Goal: Transaction & Acquisition: Purchase product/service

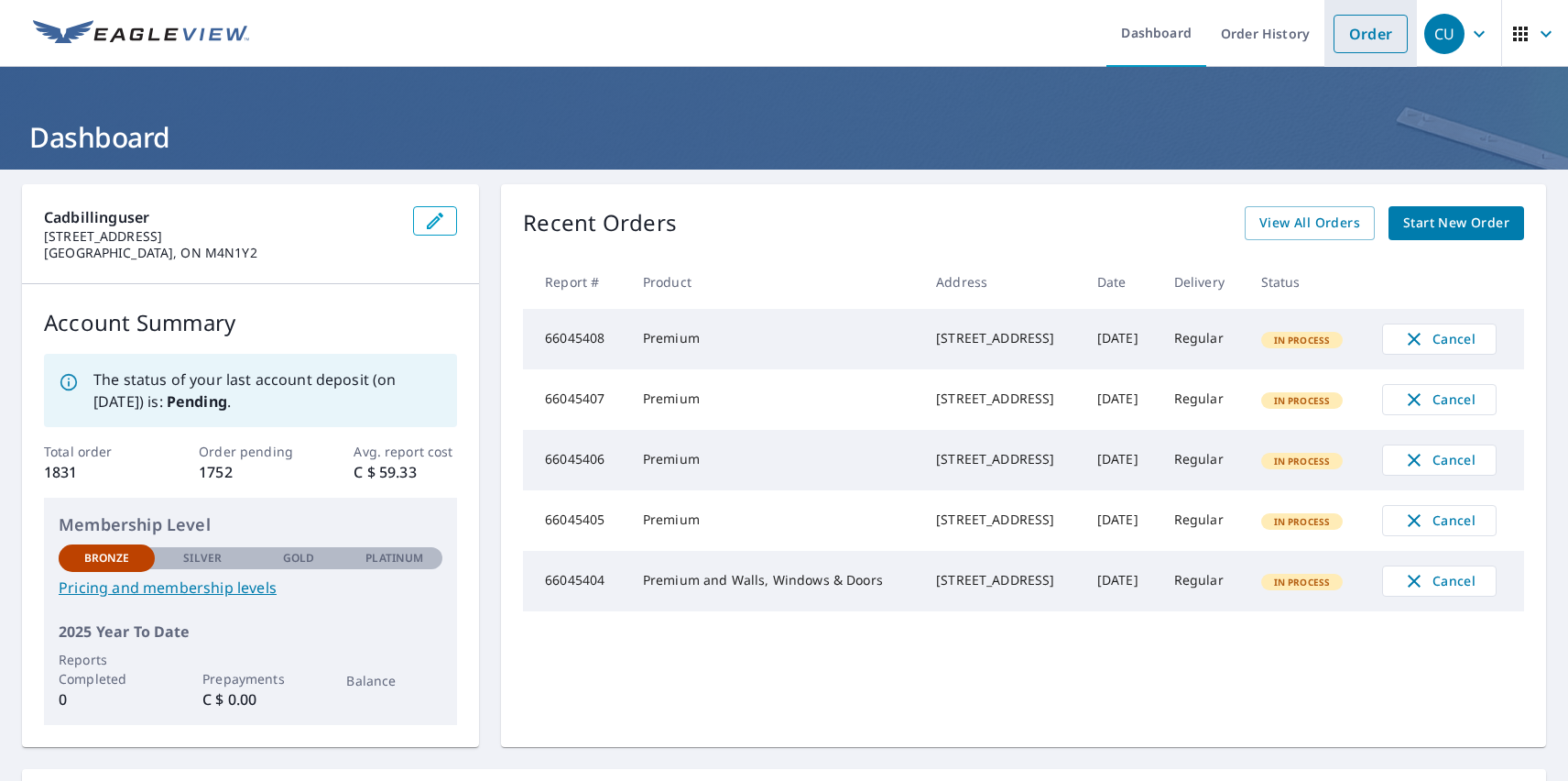
click at [1357, 33] on link "Order" at bounding box center [1370, 33] width 74 height 38
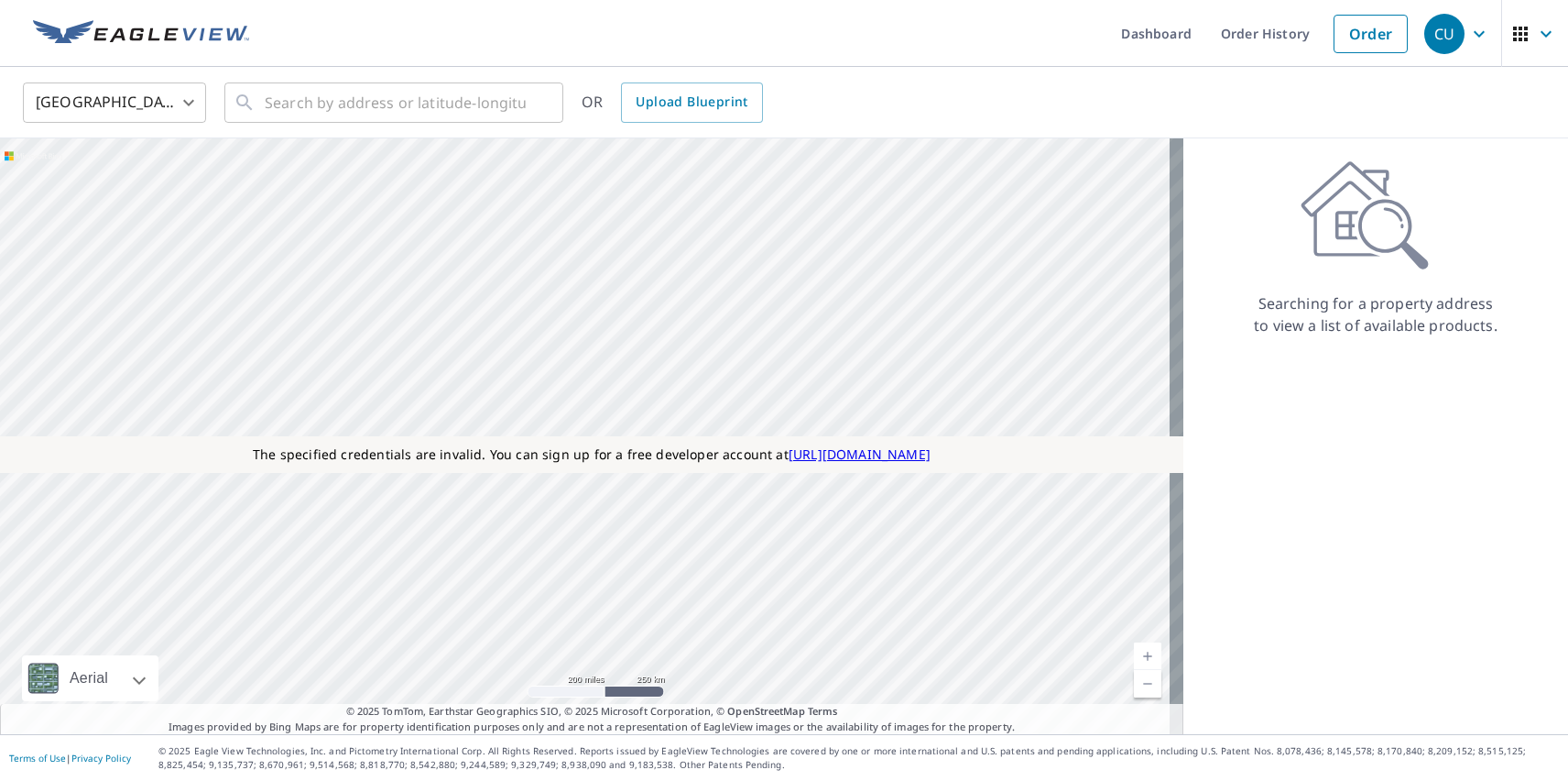
click at [114, 101] on body "CU CU Dashboard Order History Order CU [GEOGRAPHIC_DATA] [GEOGRAPHIC_DATA] ​ ​ …" at bounding box center [784, 390] width 1568 height 781
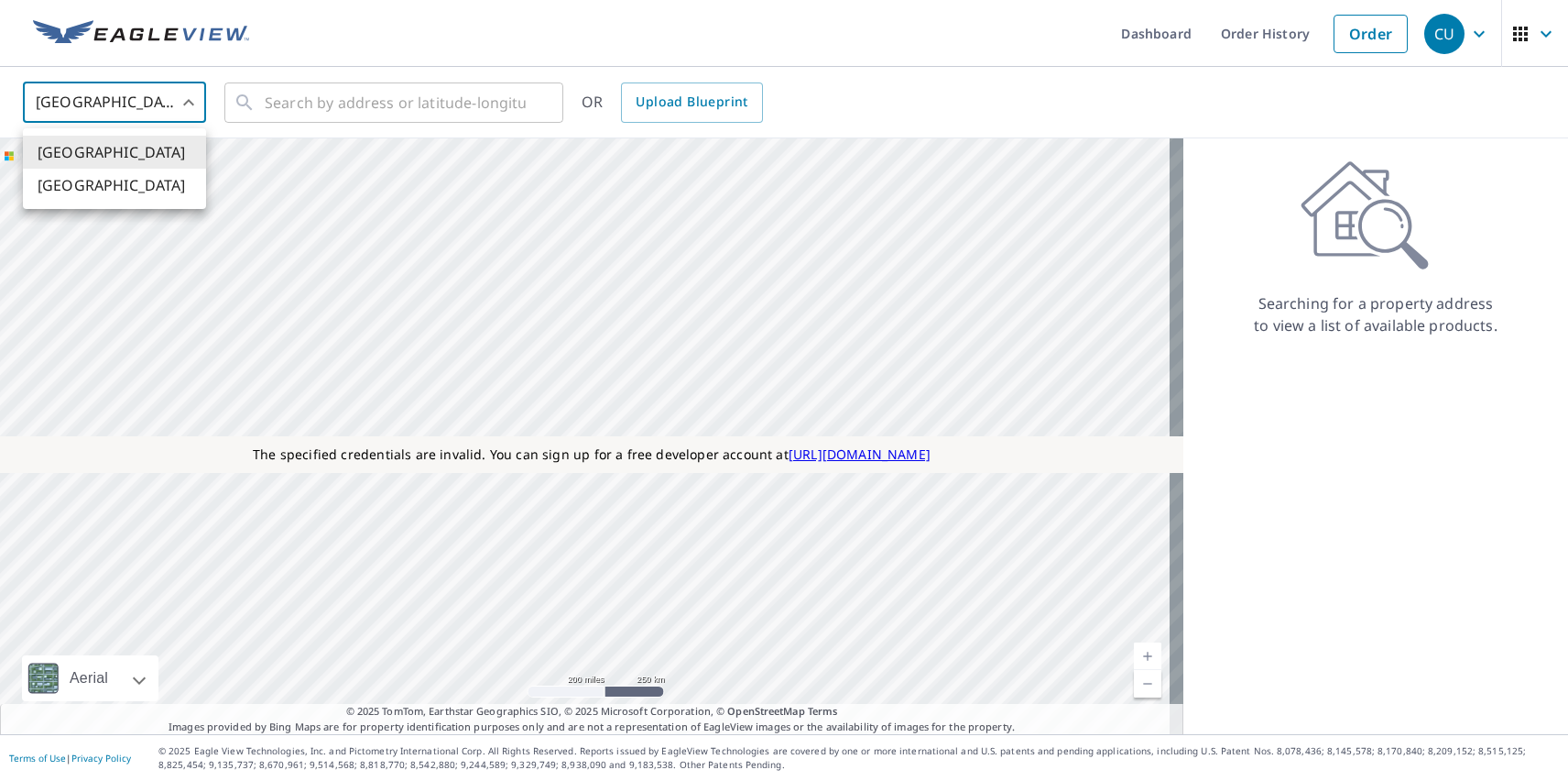
click at [114, 185] on li "[GEOGRAPHIC_DATA]" at bounding box center [114, 184] width 183 height 33
type input "CA"
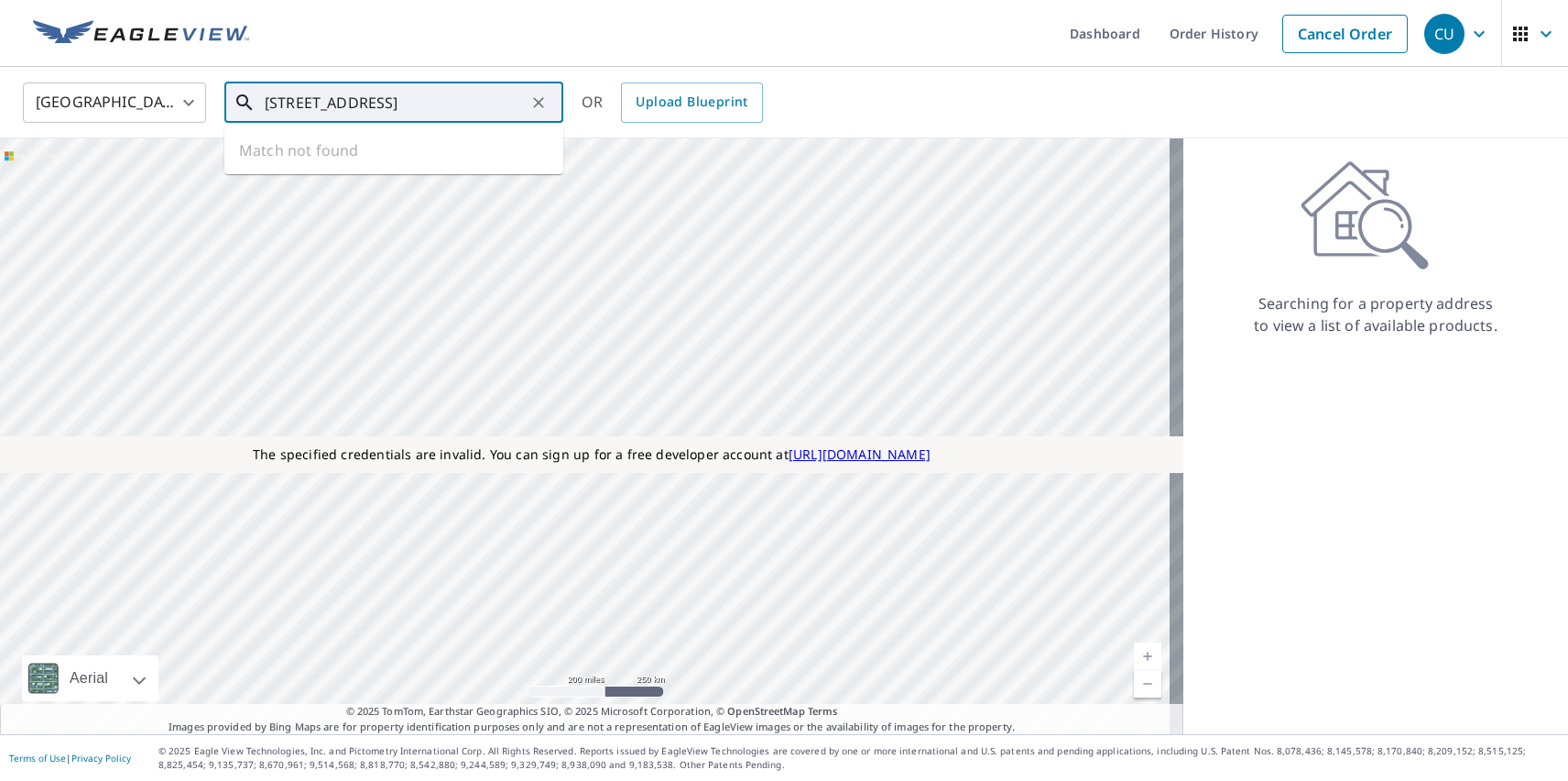
type input "[STREET_ADDRESS]"
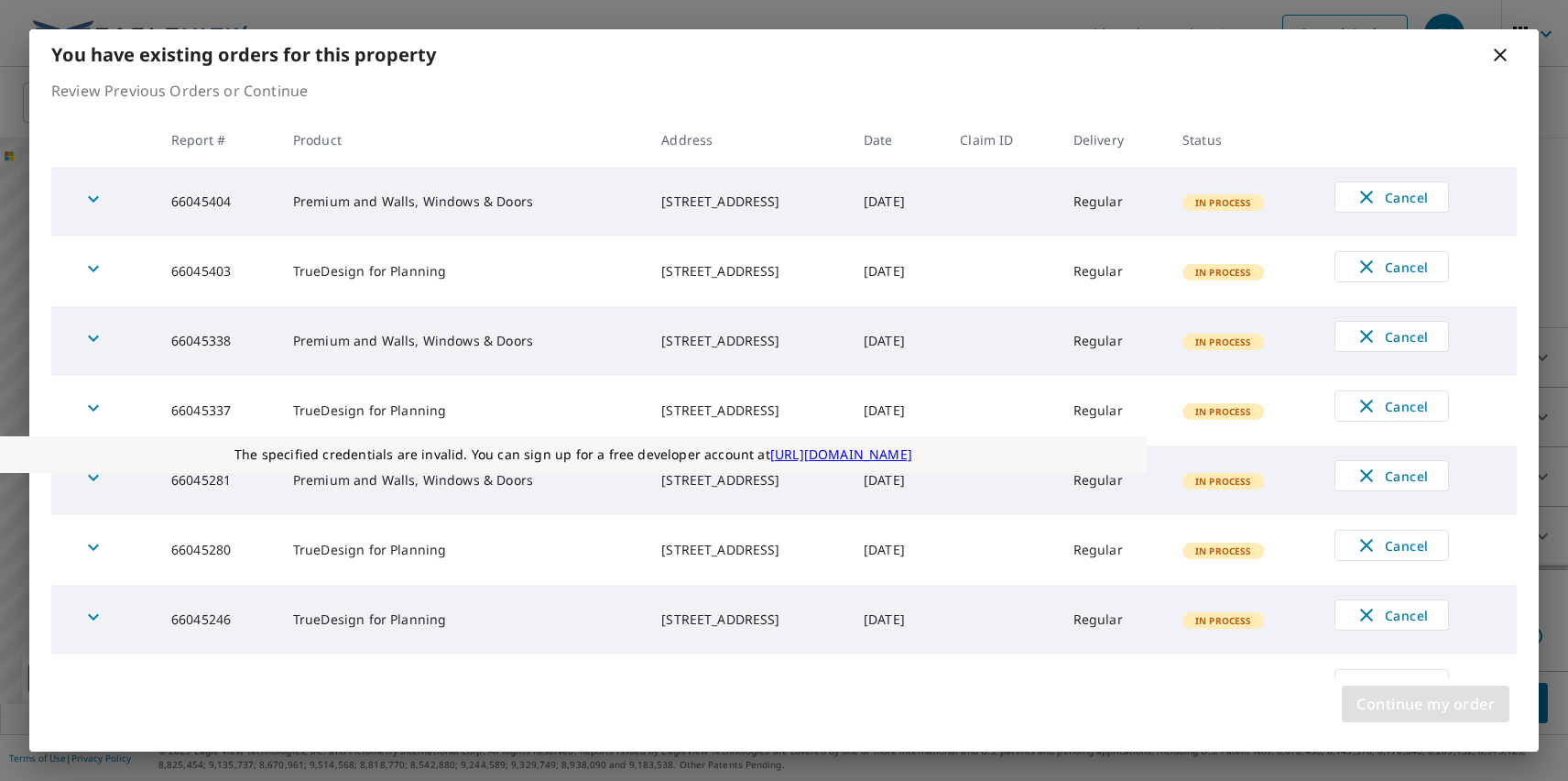
click at [1425, 703] on span "Continue my order" at bounding box center [1426, 703] width 138 height 26
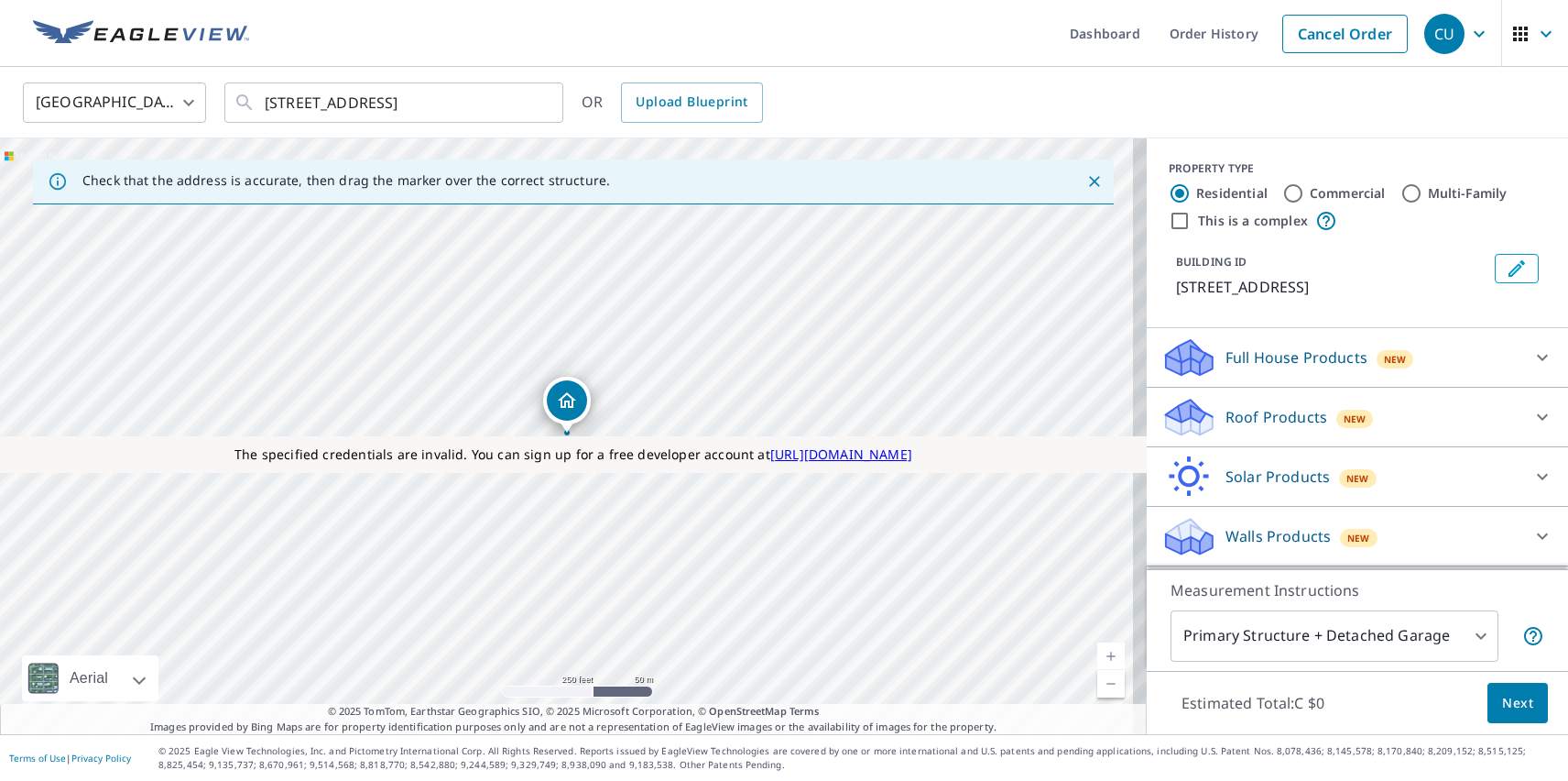
click at [1263, 477] on p "Solar Products" at bounding box center [1278, 477] width 104 height 22
click at [1260, 668] on p "TrueDesign for Planning" at bounding box center [1274, 679] width 172 height 23
click at [1189, 669] on input "TrueDesign for Planning C $145" at bounding box center [1175, 680] width 28 height 22
checkbox input "true"
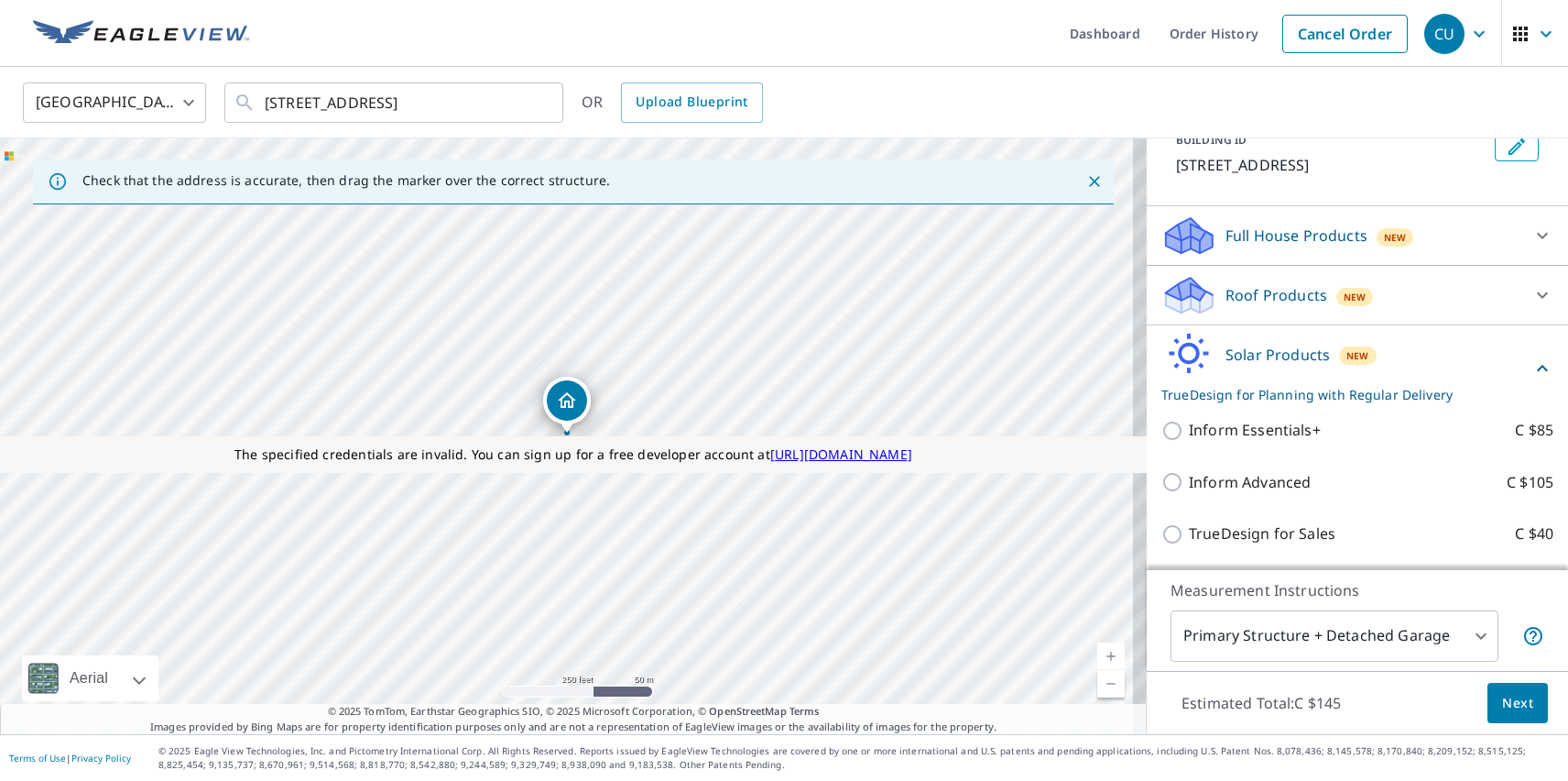
click at [1504, 702] on span "Next" at bounding box center [1518, 702] width 32 height 23
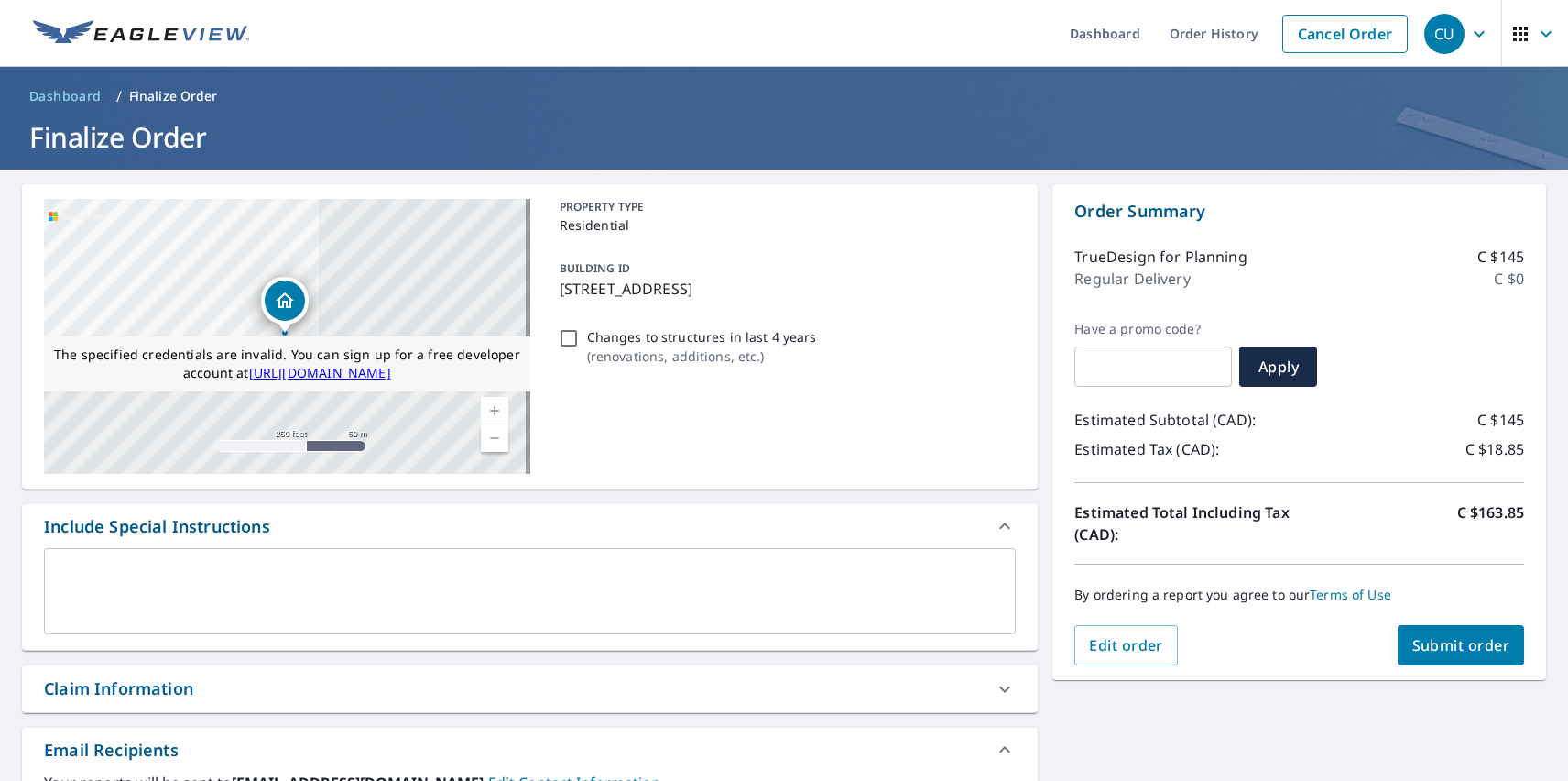
click at [1447, 645] on span "Submit order" at bounding box center [1462, 645] width 98 height 20
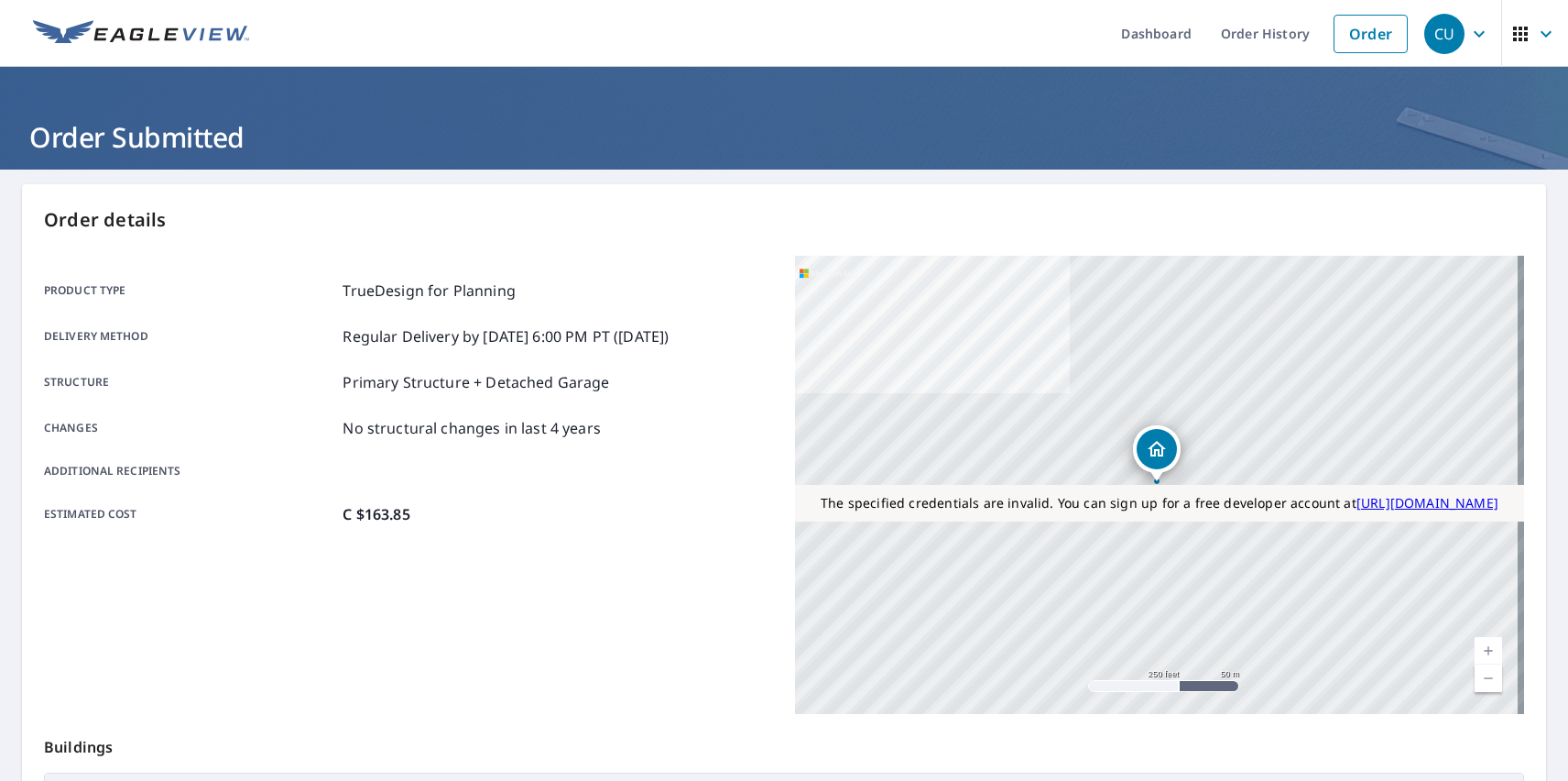
click at [1431, 33] on div "CU" at bounding box center [1444, 33] width 40 height 40
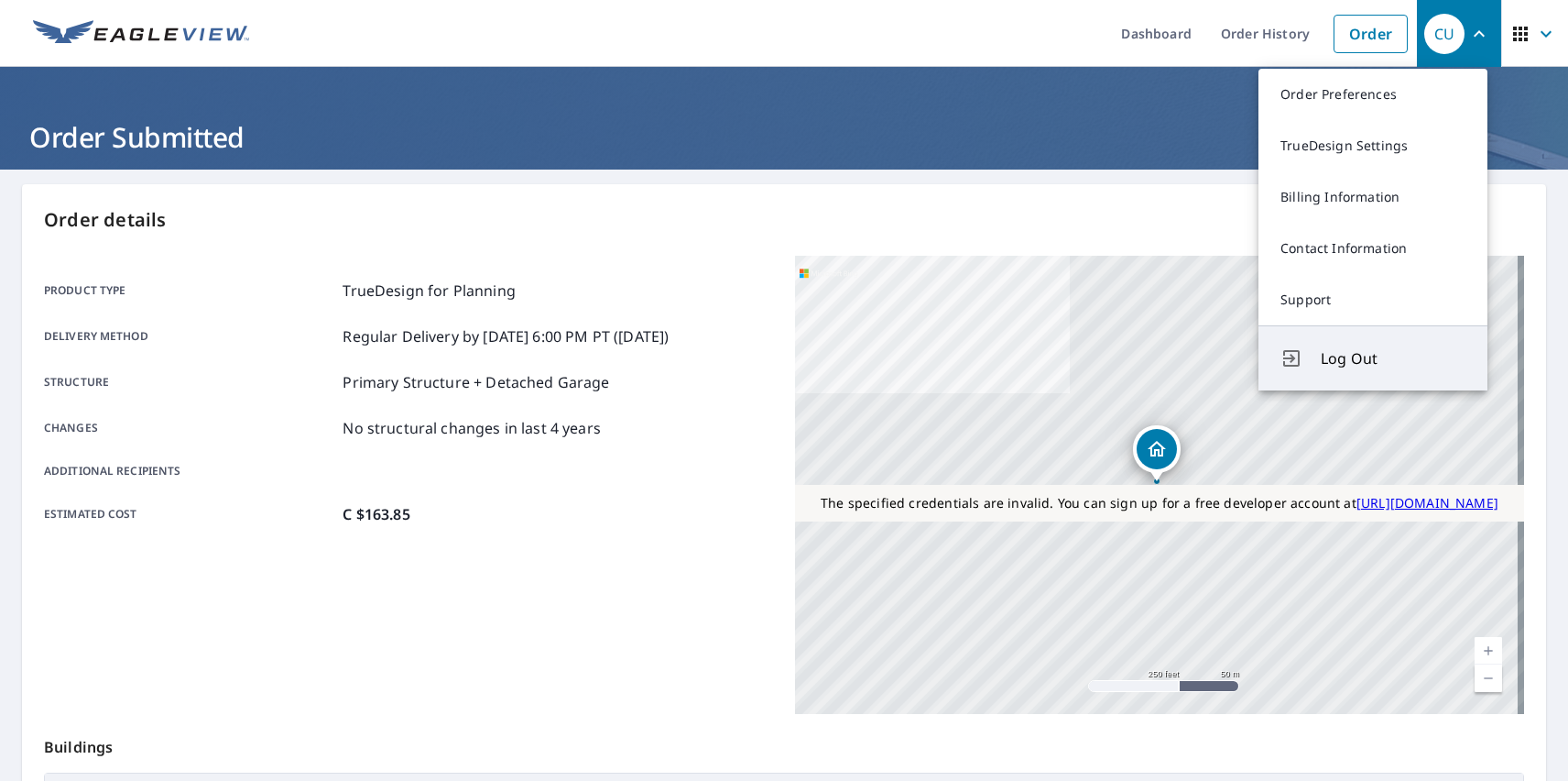
click at [1394, 358] on span "Log Out" at bounding box center [1393, 358] width 145 height 22
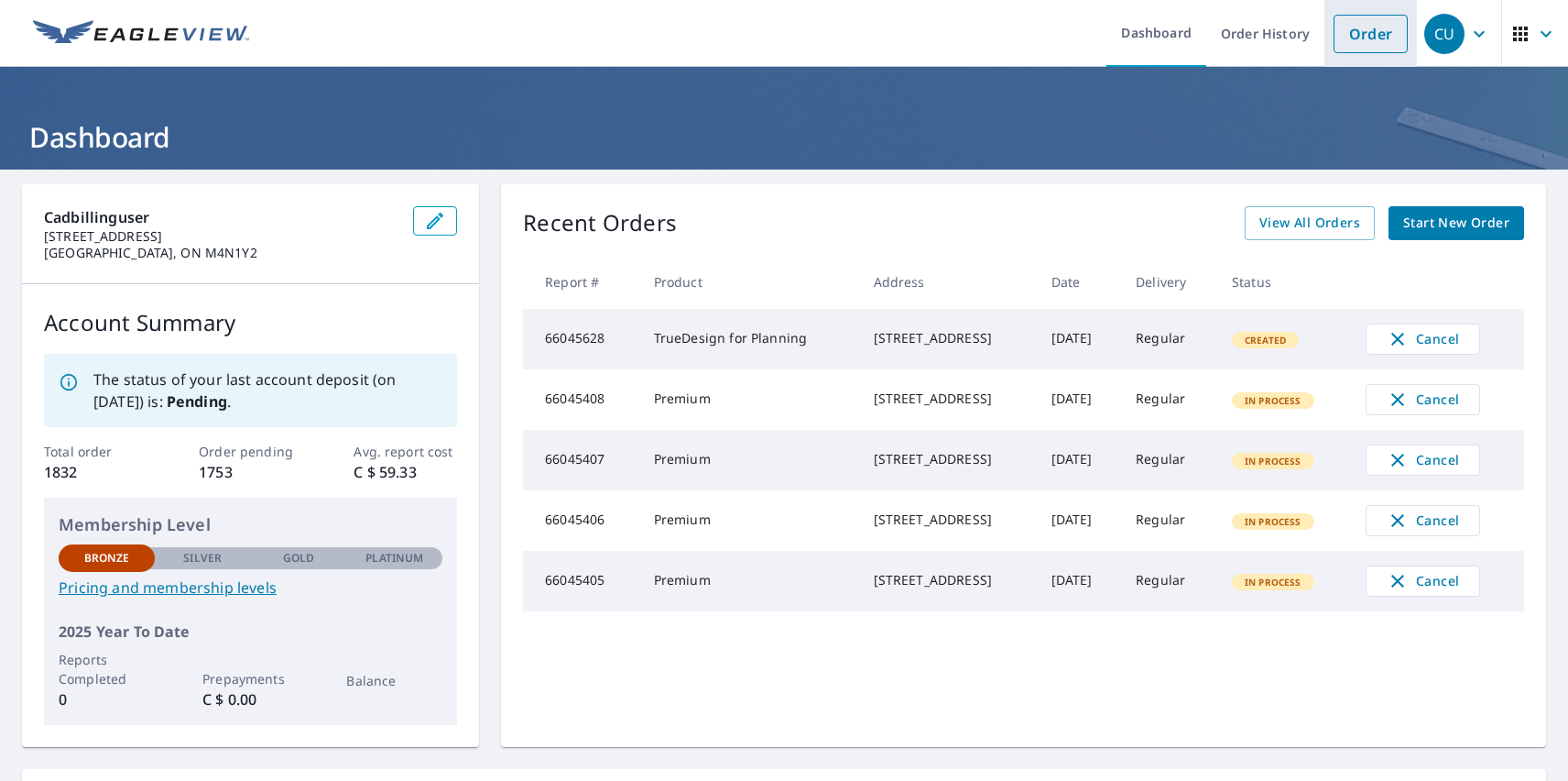
click at [1357, 33] on link "Order" at bounding box center [1370, 33] width 74 height 38
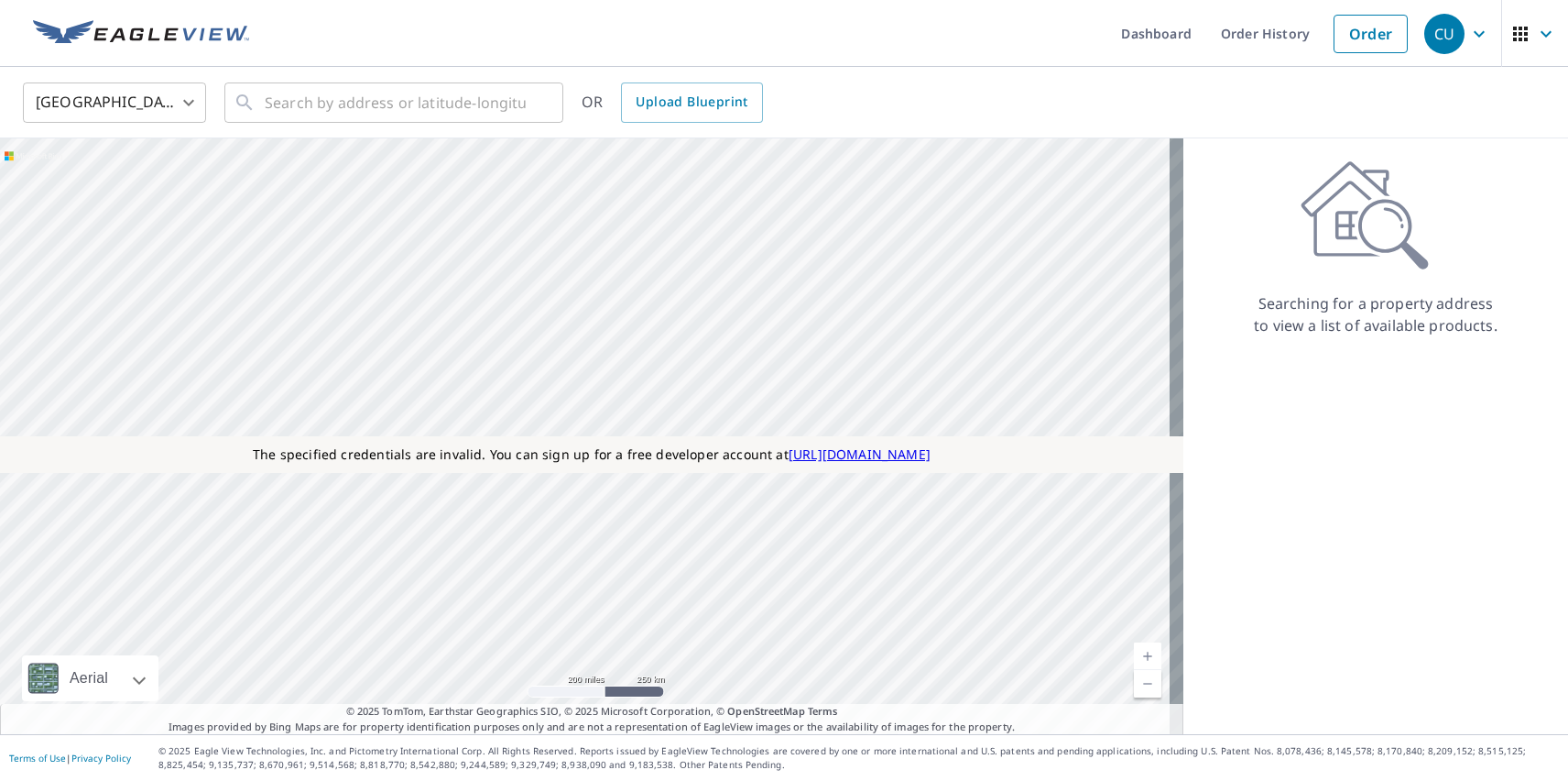
click at [114, 101] on body "CU CU Dashboard Order History Order CU [GEOGRAPHIC_DATA] [GEOGRAPHIC_DATA] ​ ​ …" at bounding box center [784, 390] width 1568 height 781
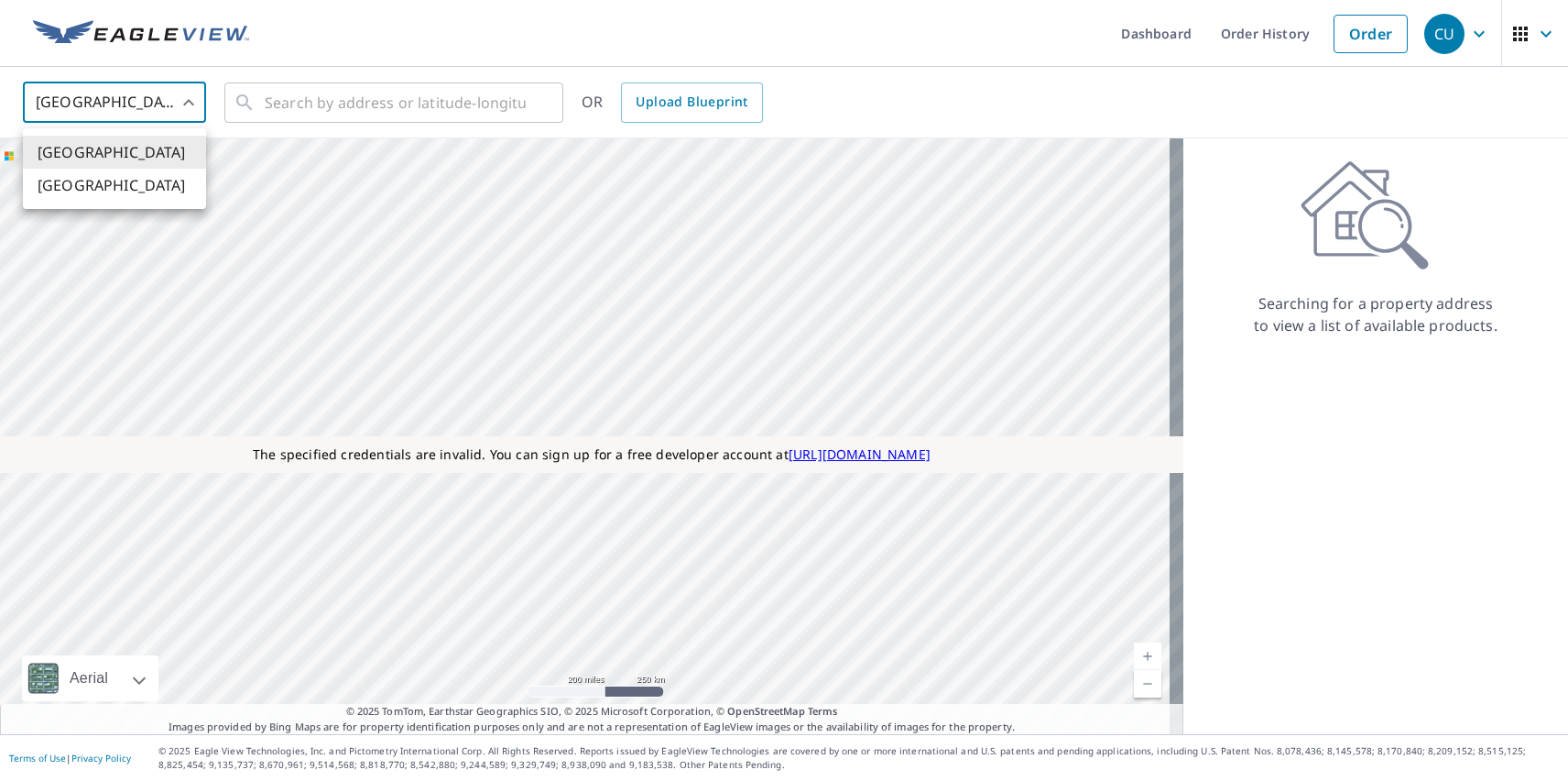
click at [114, 185] on li "[GEOGRAPHIC_DATA]" at bounding box center [114, 184] width 183 height 33
type input "CA"
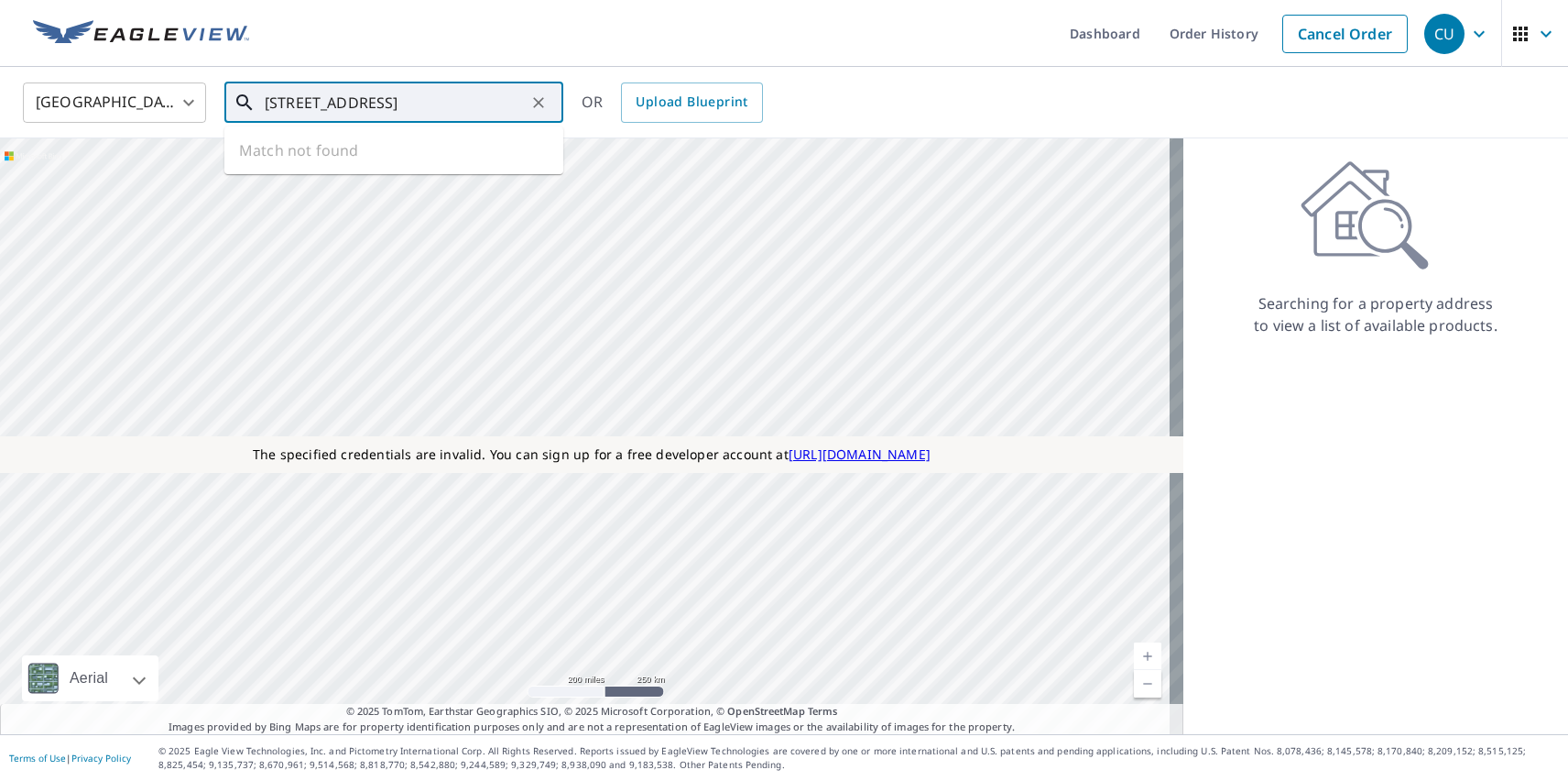
type input "[STREET_ADDRESS]"
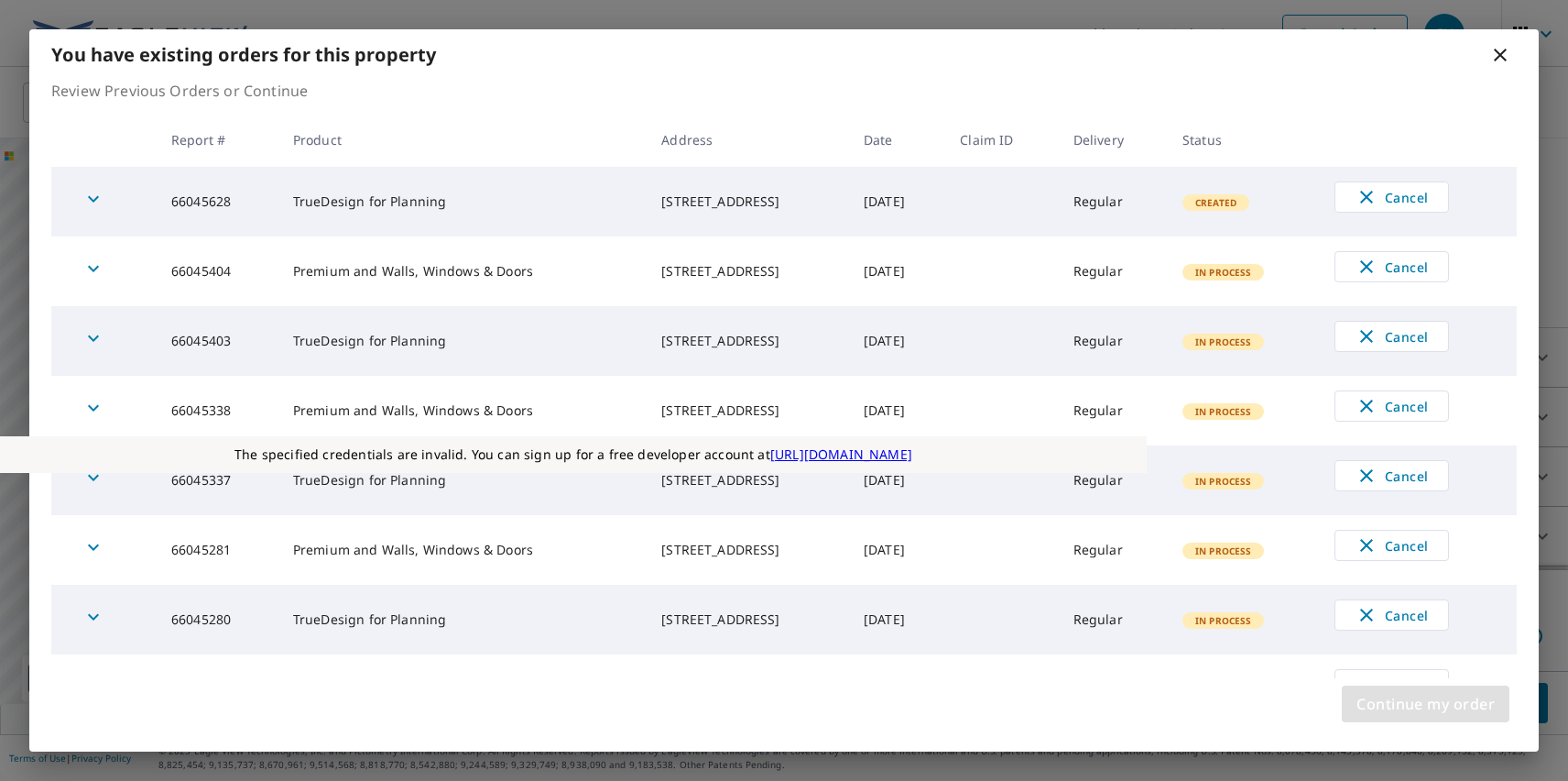
click at [1425, 703] on span "Continue my order" at bounding box center [1426, 703] width 138 height 26
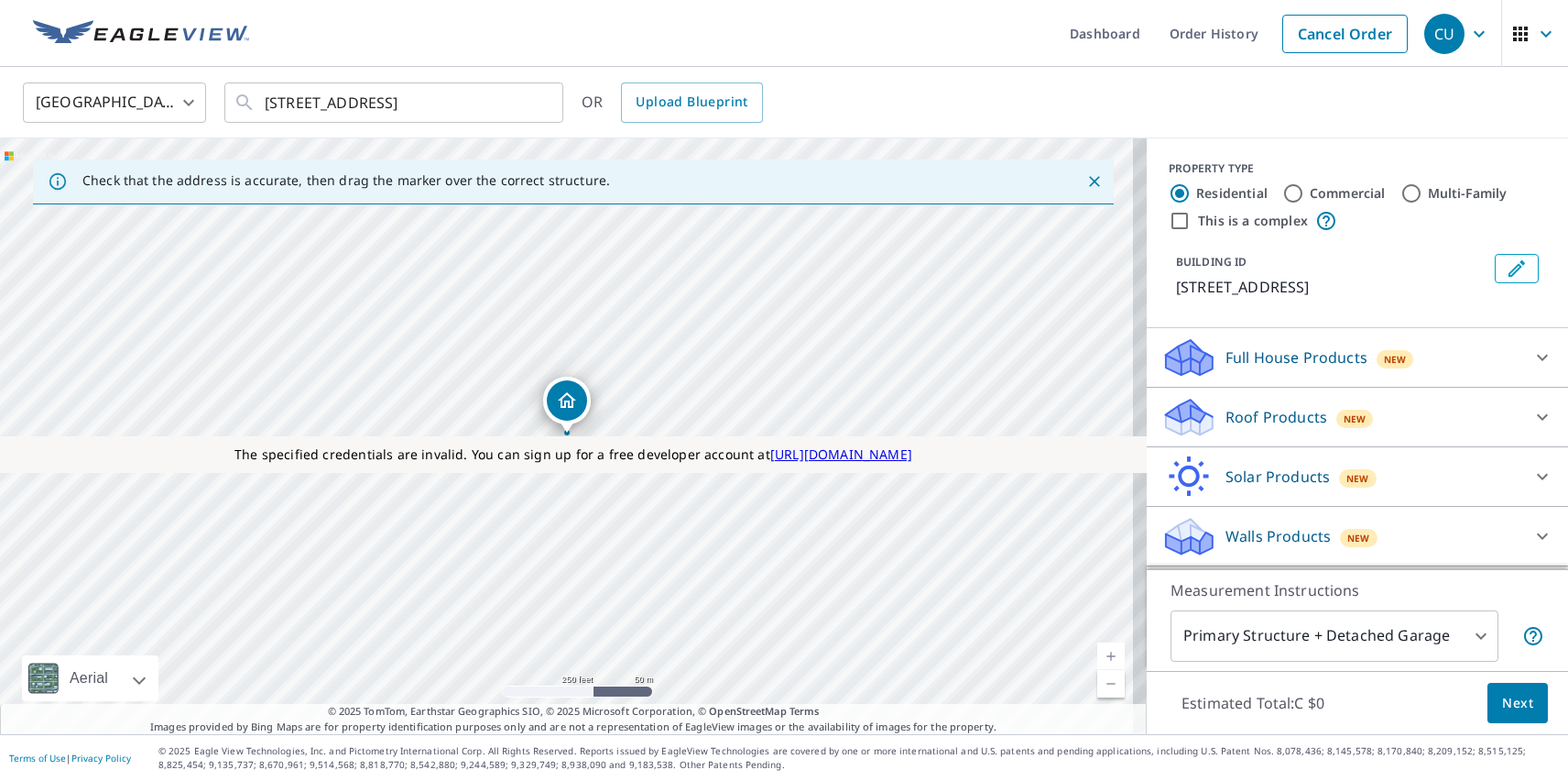
click at [1261, 417] on p "Roof Products" at bounding box center [1276, 417] width 101 height 22
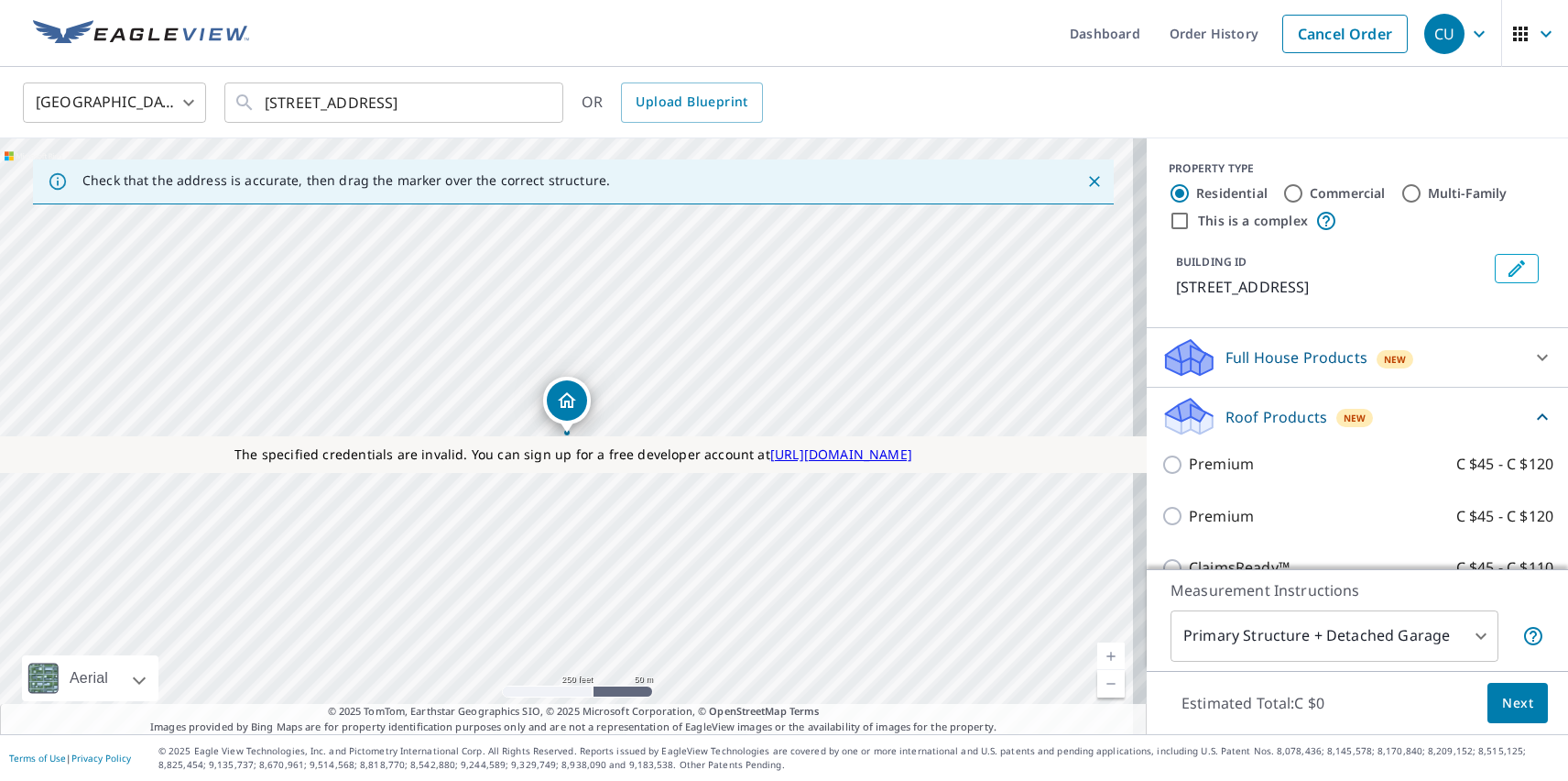
click at [1207, 516] on p "Premium" at bounding box center [1221, 516] width 65 height 23
click at [1189, 516] on input "Premium C $45 - C $120" at bounding box center [1175, 516] width 28 height 22
checkbox input "true"
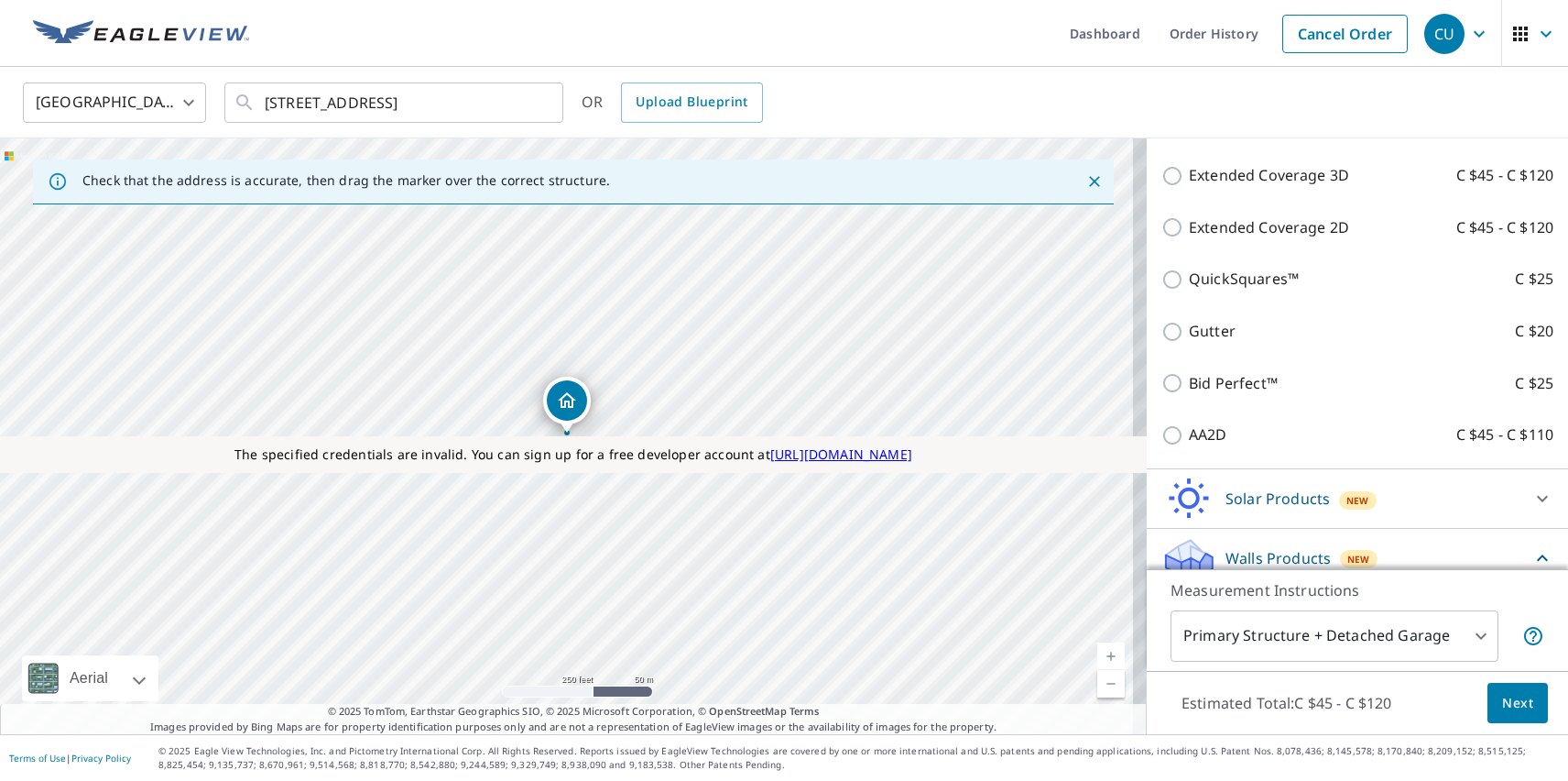
click at [1260, 698] on p "Walls, Windows & Doors" at bounding box center [1274, 709] width 172 height 23
click at [1189, 698] on input "Walls, Windows & Doors C $105" at bounding box center [1175, 709] width 28 height 22
checkbox input "true"
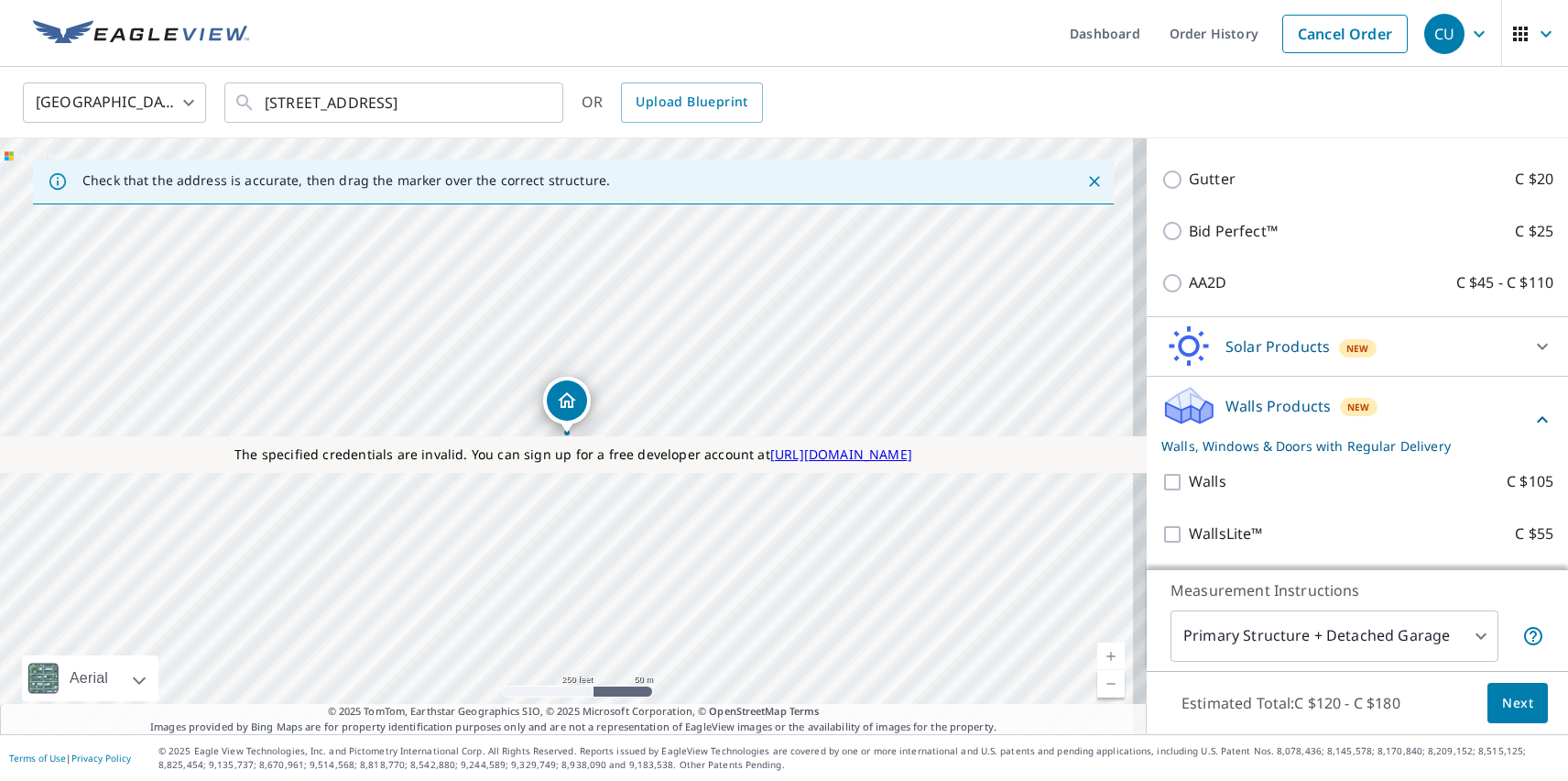
click at [1504, 702] on span "Next" at bounding box center [1518, 702] width 32 height 23
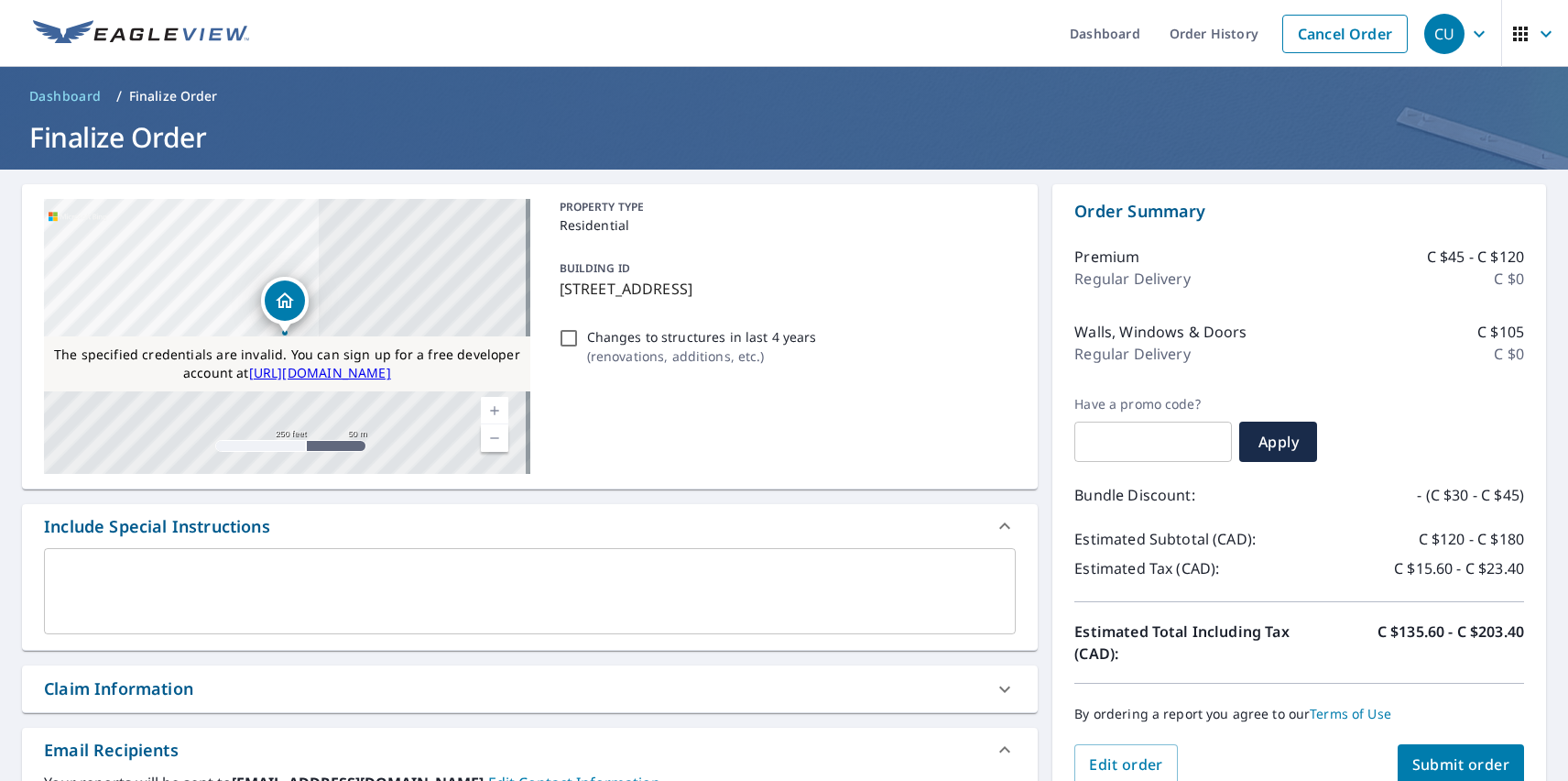
click at [1447, 762] on span "Submit order" at bounding box center [1462, 764] width 98 height 20
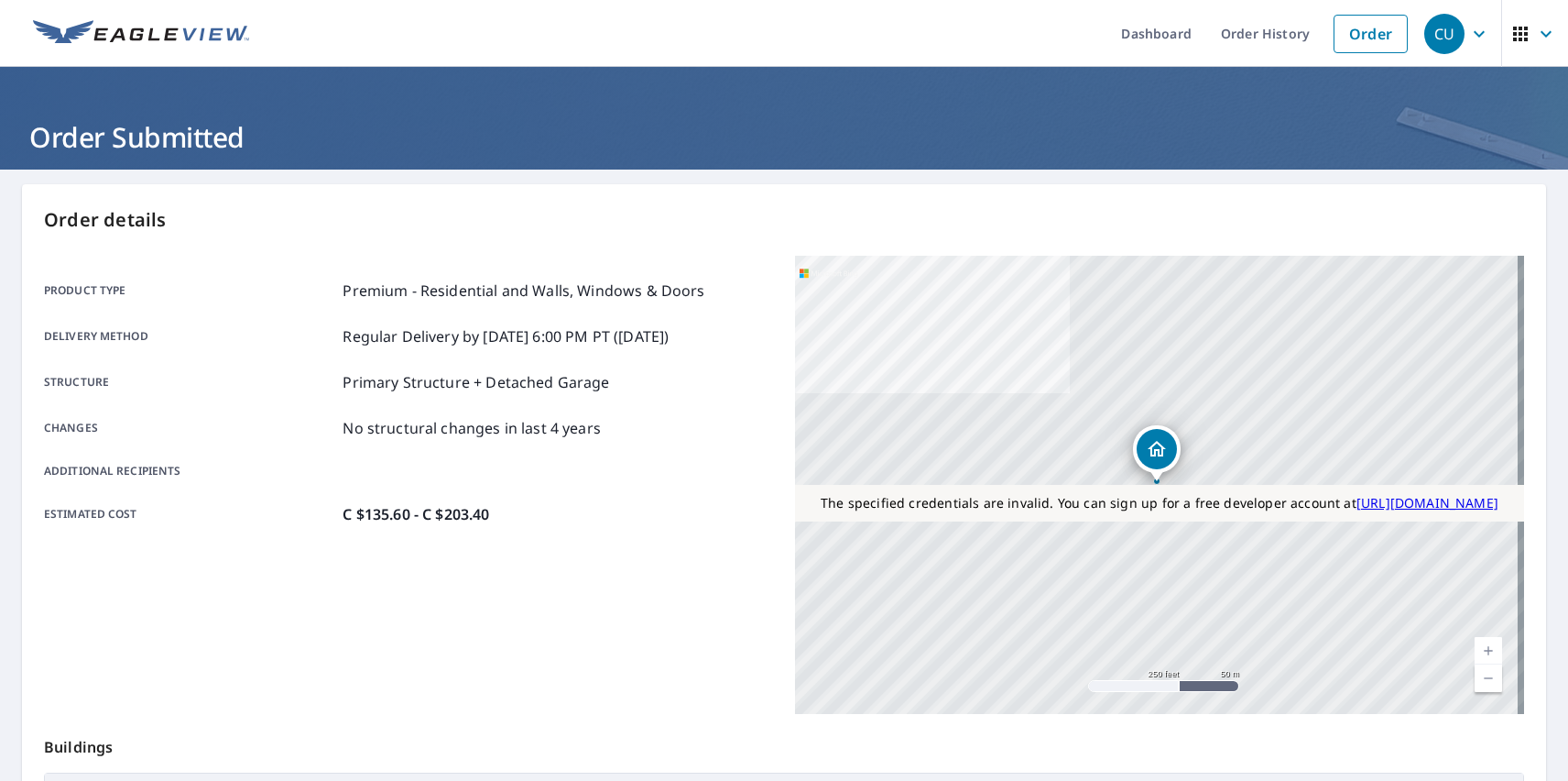
click at [1431, 33] on div "CU" at bounding box center [1444, 33] width 40 height 40
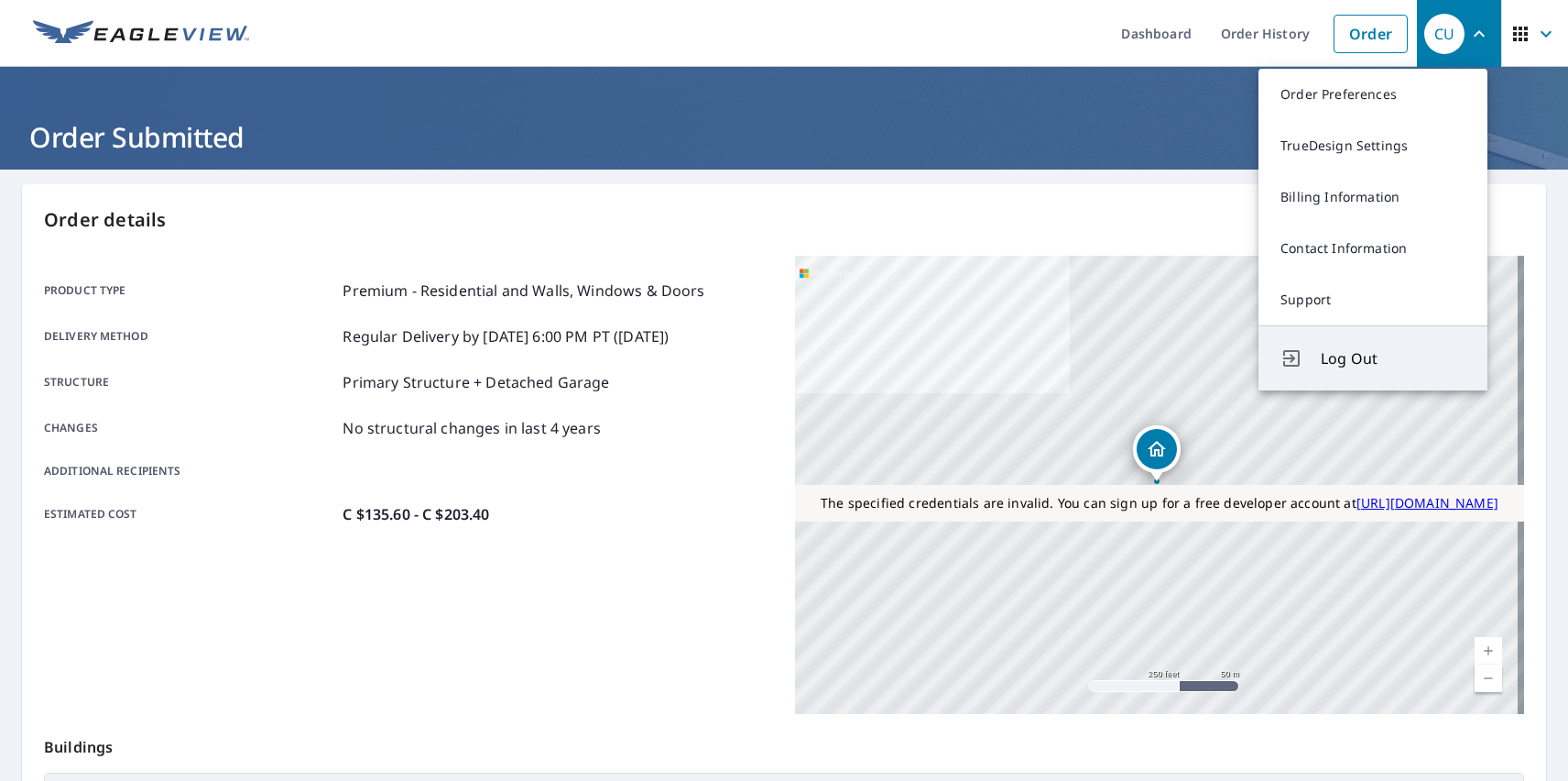
click at [1394, 358] on span "Log Out" at bounding box center [1393, 358] width 145 height 22
